Goal: Information Seeking & Learning: Check status

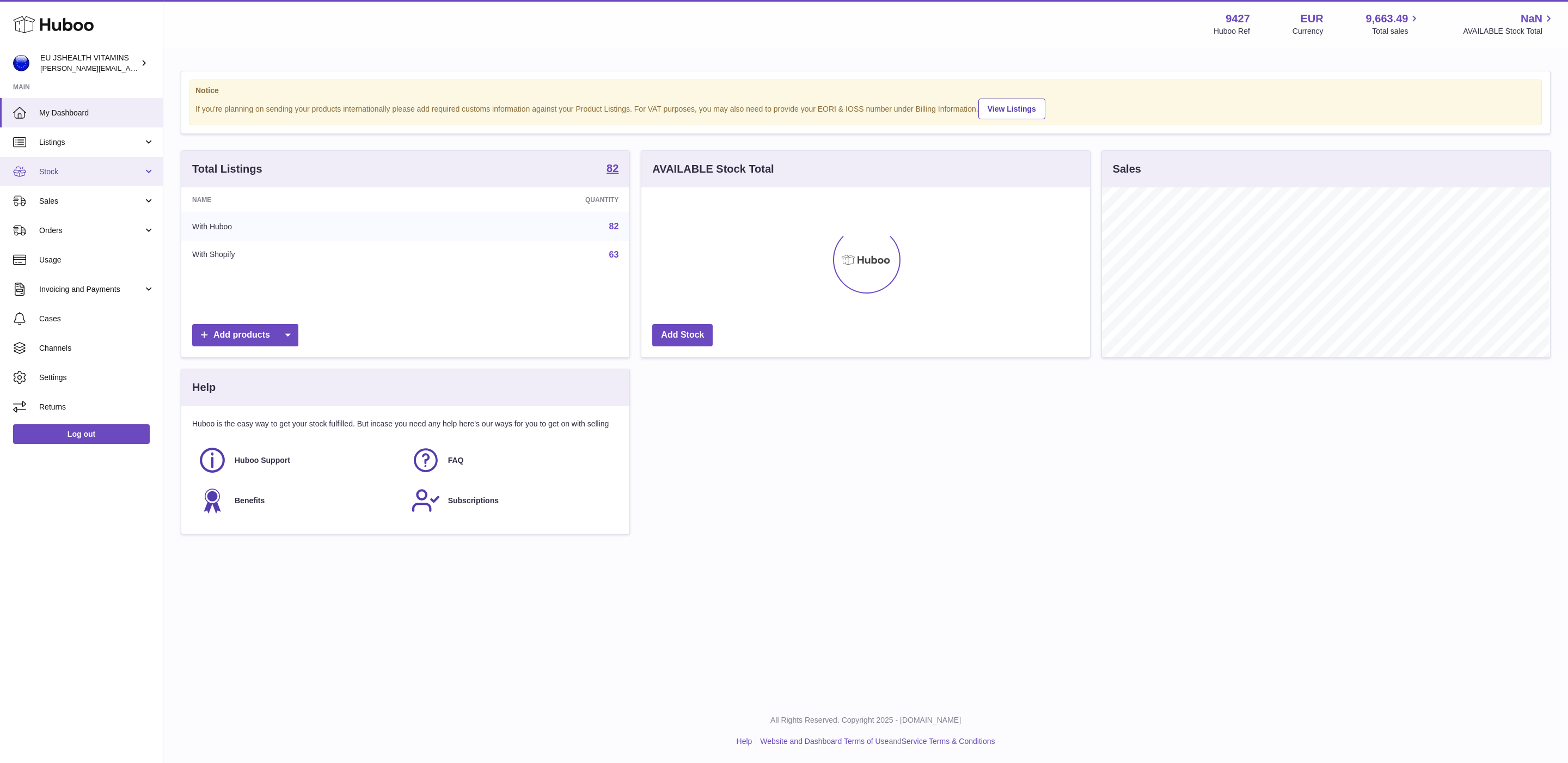
scroll to position [170, 448]
click at [54, 176] on span "Stock" at bounding box center [91, 172] width 104 height 10
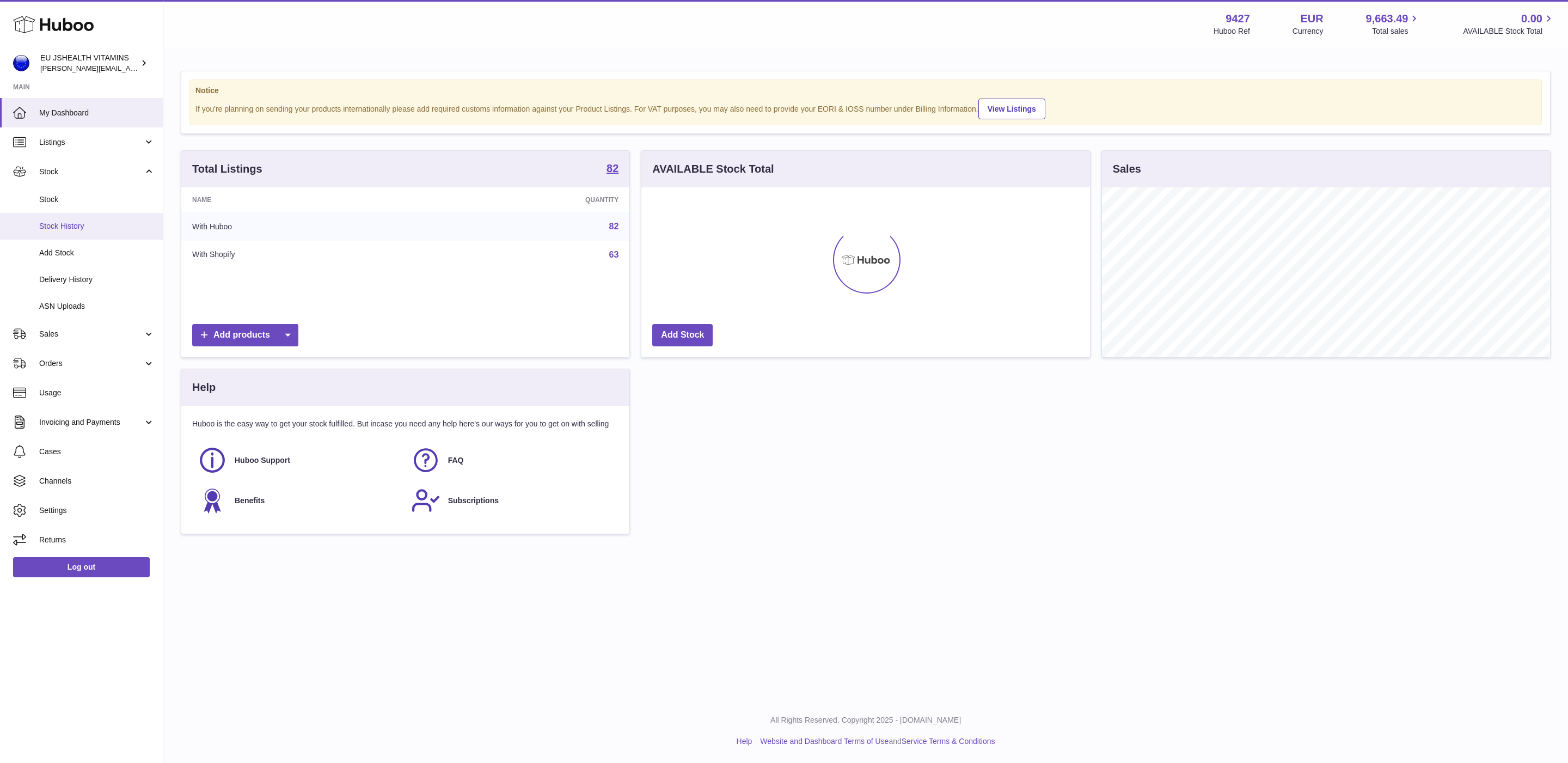
click at [68, 214] on link "Stock History" at bounding box center [81, 226] width 162 height 27
click at [68, 199] on span "Stock" at bounding box center [97, 199] width 116 height 10
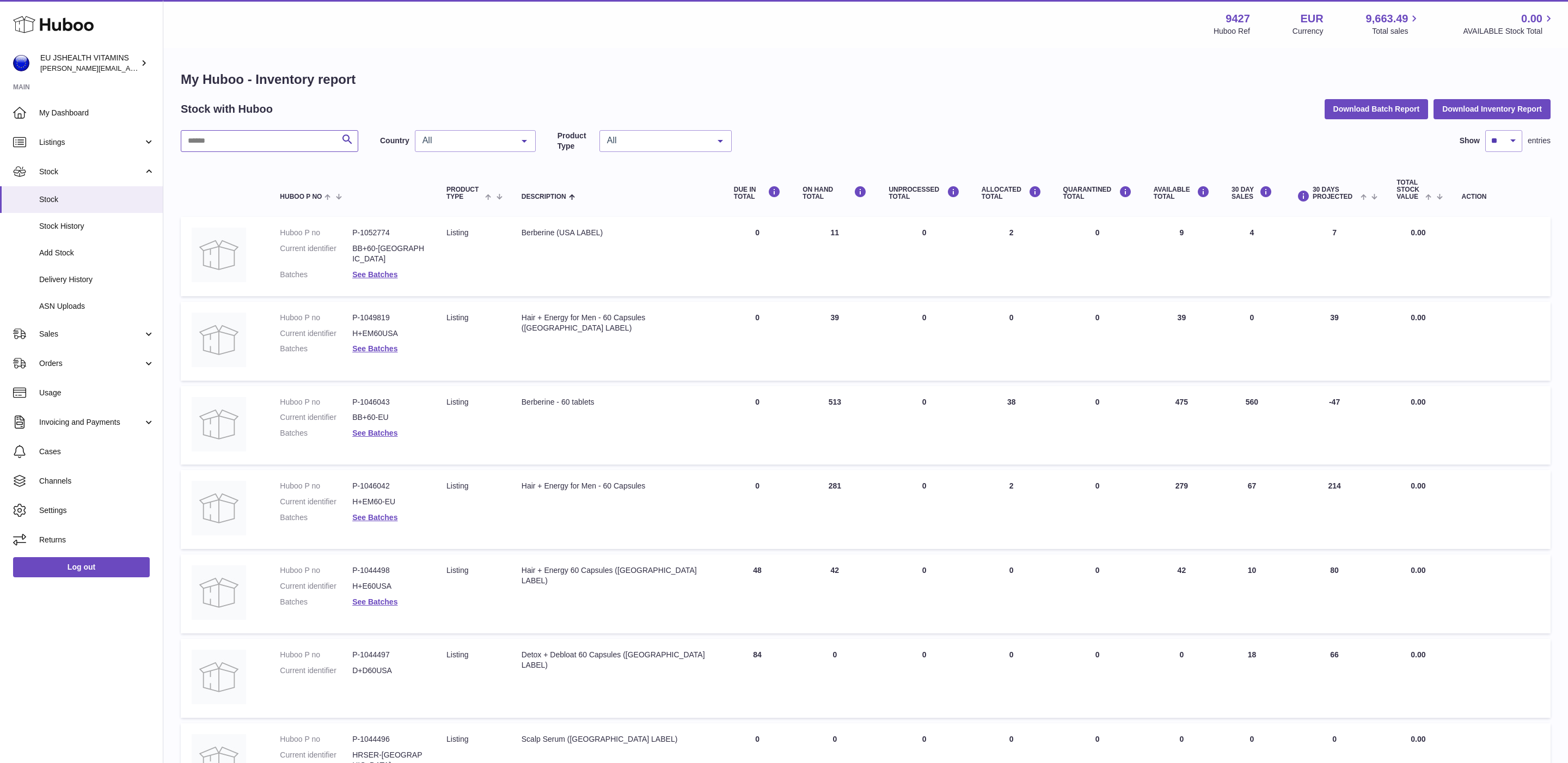
click at [234, 145] on input "text" at bounding box center [269, 141] width 178 height 22
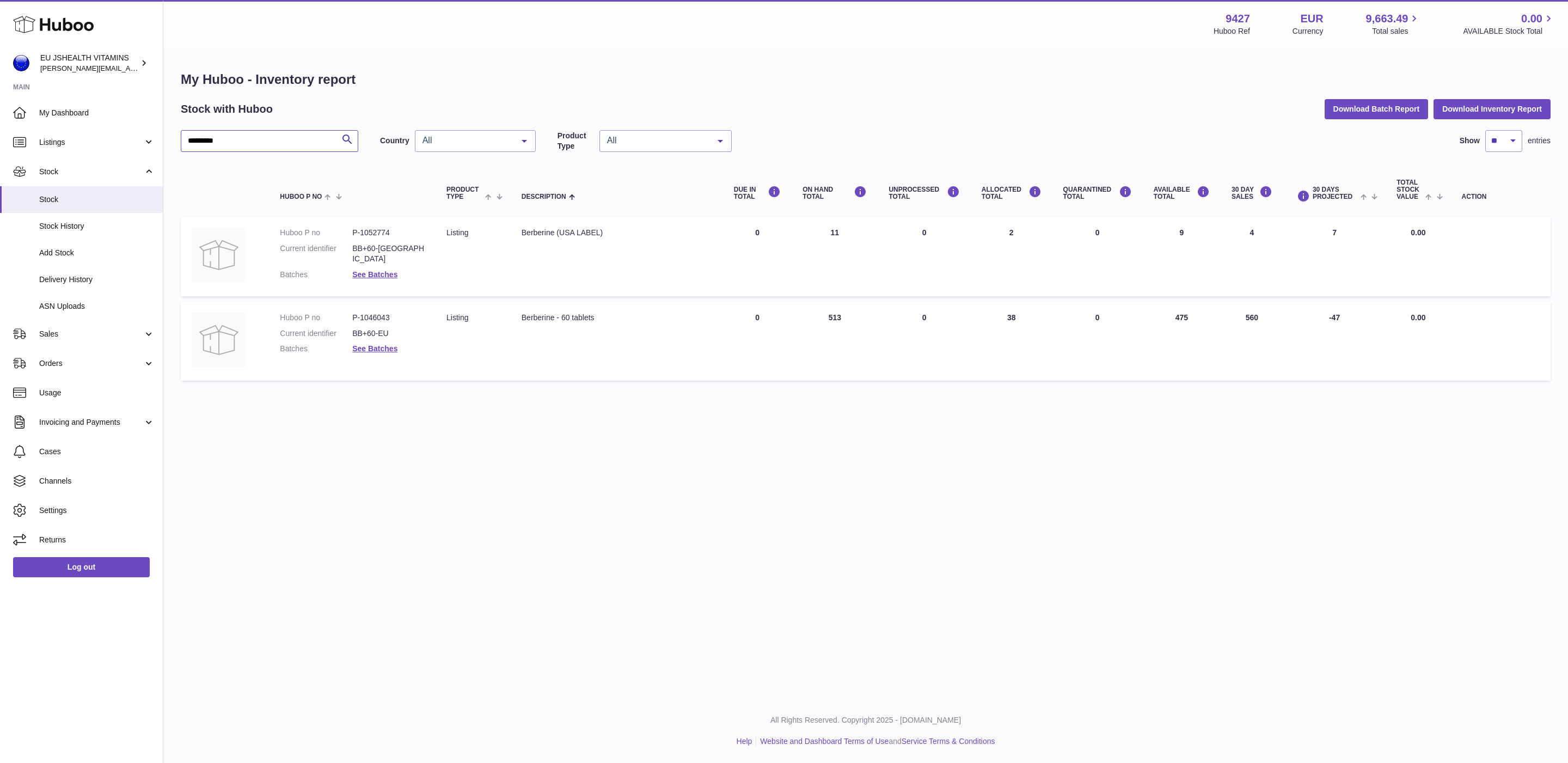
type input "*********"
drag, startPoint x: 1193, startPoint y: 318, endPoint x: 1171, endPoint y: 317, distance: 22.0
click at [1171, 317] on td "AVAILABLE Total 475" at bounding box center [1182, 342] width 78 height 79
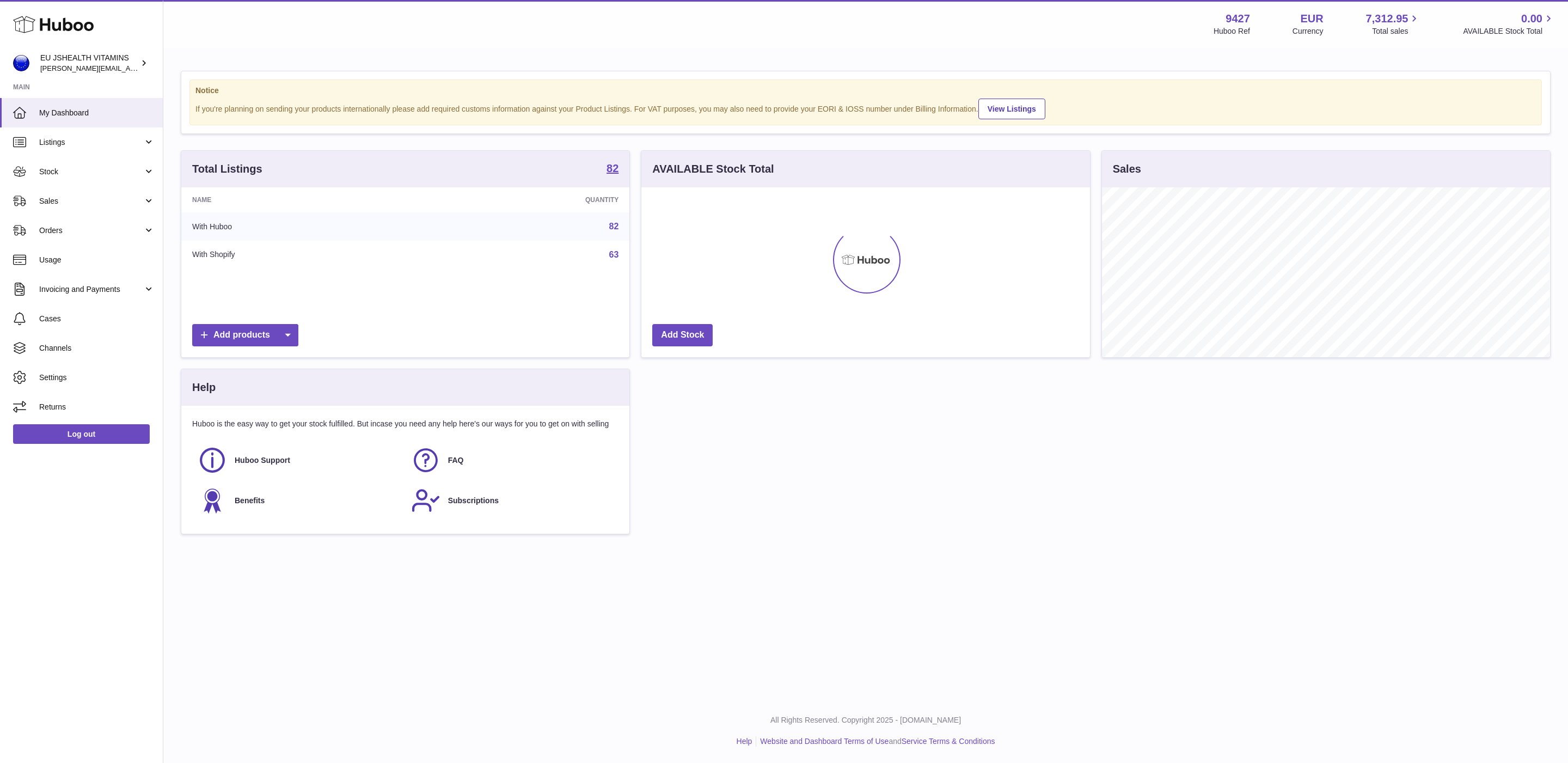
scroll to position [170, 448]
click at [37, 433] on link "Log out" at bounding box center [81, 434] width 137 height 19
